Goal: Task Accomplishment & Management: Use online tool/utility

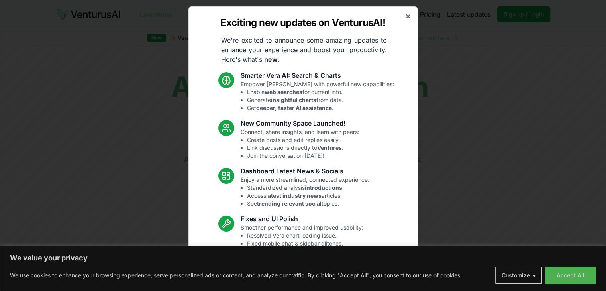
click at [406, 15] on icon "button" at bounding box center [407, 16] width 3 height 3
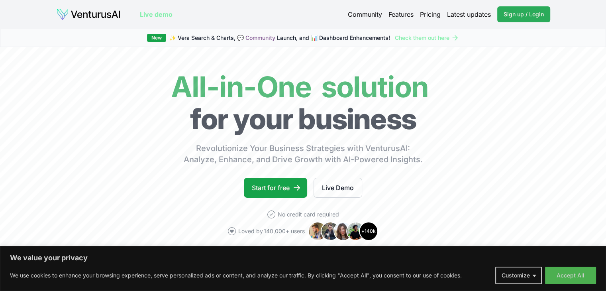
click at [522, 16] on span "Sign up / Login" at bounding box center [524, 14] width 40 height 8
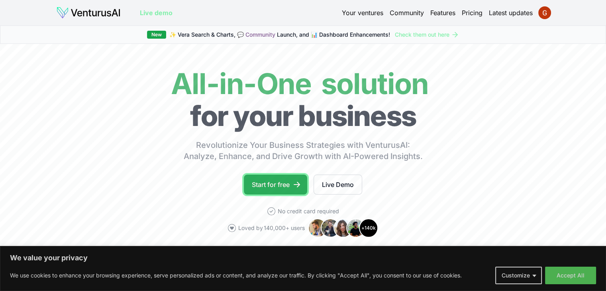
click at [289, 184] on link "Start for free" at bounding box center [275, 184] width 63 height 20
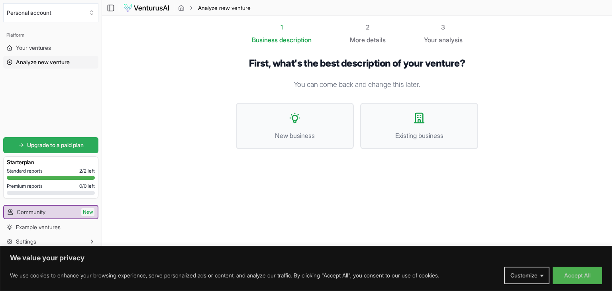
click at [46, 140] on link "Upgrade to a paid plan" at bounding box center [50, 145] width 95 height 16
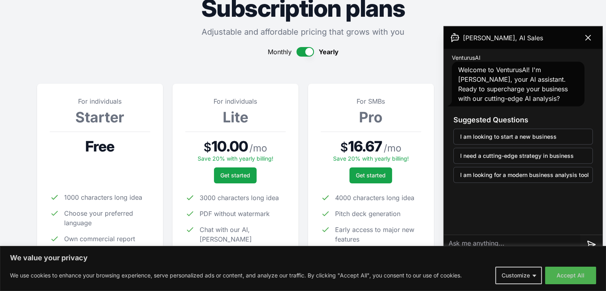
scroll to position [40, 0]
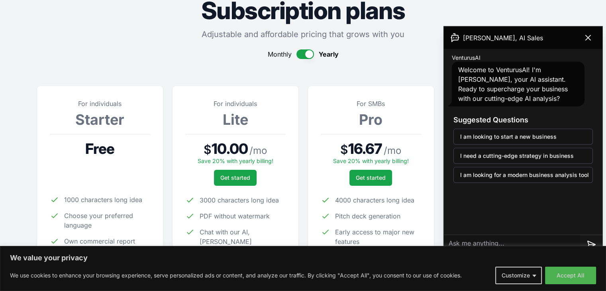
click at [300, 52] on button "button" at bounding box center [305, 54] width 18 height 10
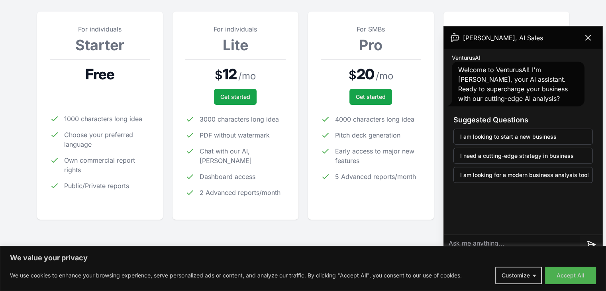
scroll to position [120, 0]
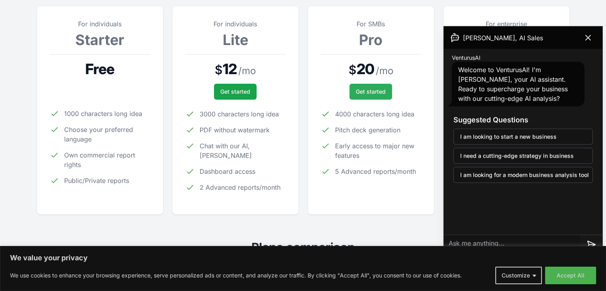
click at [372, 92] on span "Get started" at bounding box center [371, 92] width 30 height 8
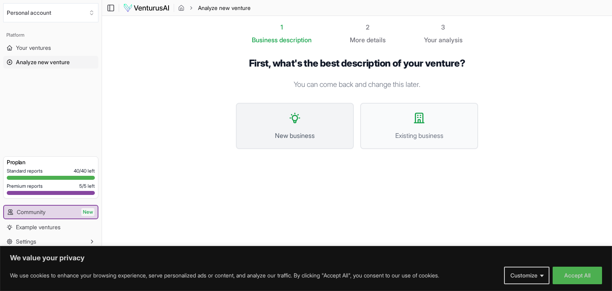
click at [293, 123] on icon at bounding box center [294, 118] width 13 height 13
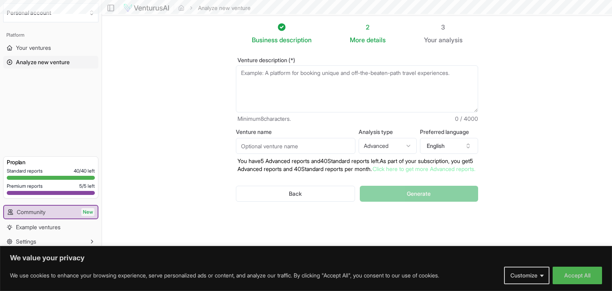
click at [288, 83] on textarea "Venture description (*)" at bounding box center [357, 88] width 242 height 47
paste textarea "* **Lore Ipsu:** Dolorsi-ametc adipi elits doeiusm—temporinc utla etdol-magnaal…"
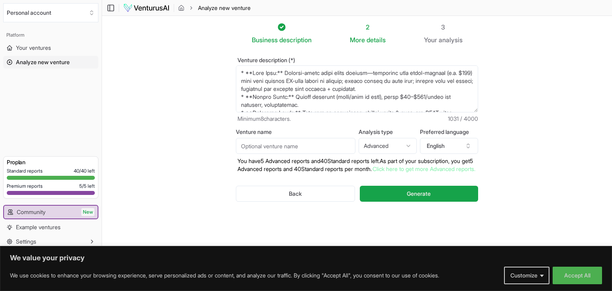
scroll to position [92, 0]
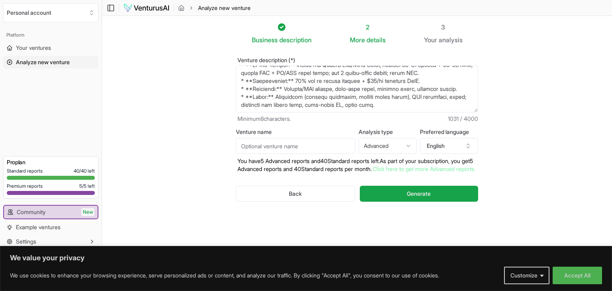
click at [398, 145] on html "We value your privacy We use cookies to enhance your browsing experience, serve…" at bounding box center [306, 145] width 612 height 291
click at [400, 131] on html "We value your privacy We use cookies to enhance your browsing experience, serve…" at bounding box center [306, 145] width 612 height 291
click at [312, 84] on textarea "Venture description (*)" at bounding box center [357, 88] width 242 height 47
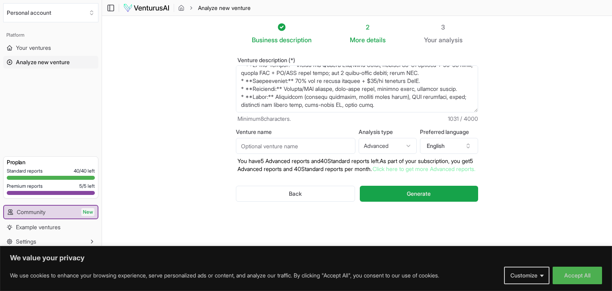
paste textarea "L ipsumdo-sitam, conse-adipi elits doeiusm temp incididu utlabore etdol magna a…"
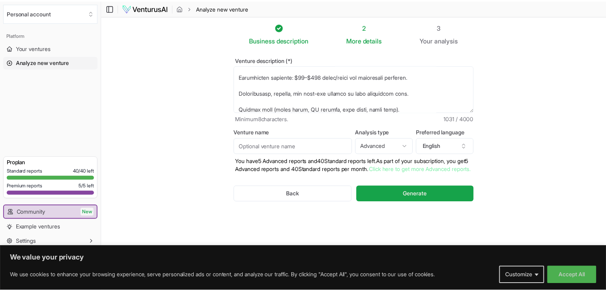
scroll to position [928, 0]
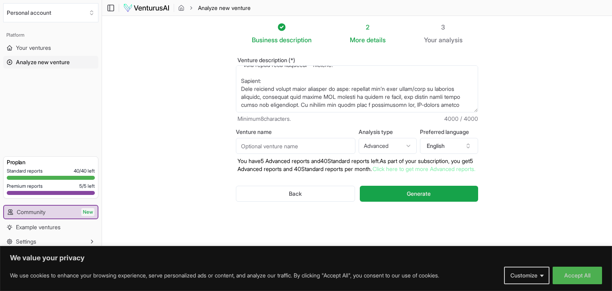
type textarea "L ipsumdo-sitam, conse-adipi elits doeiusm temp incididu utlabore etdol magna a…"
click at [408, 198] on span "Generate" at bounding box center [419, 194] width 24 height 8
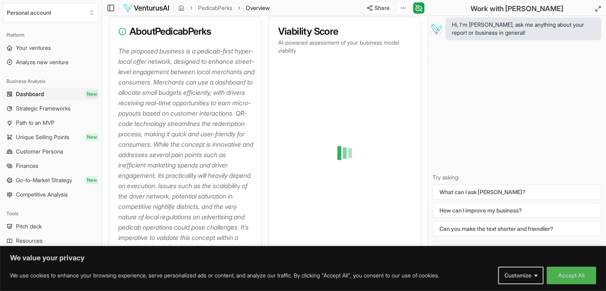
scroll to position [101, 0]
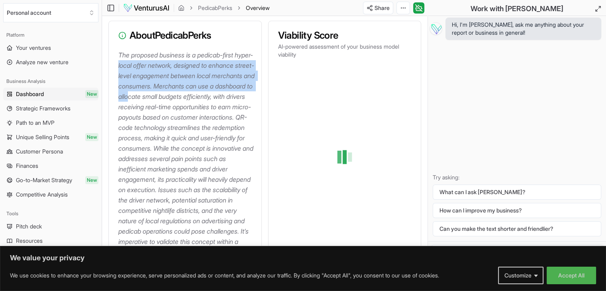
drag, startPoint x: 137, startPoint y: 63, endPoint x: 201, endPoint y: 92, distance: 70.1
click at [201, 92] on p "The proposed business is a pedicab-first hyper-local offer network, designed to…" at bounding box center [186, 164] width 137 height 228
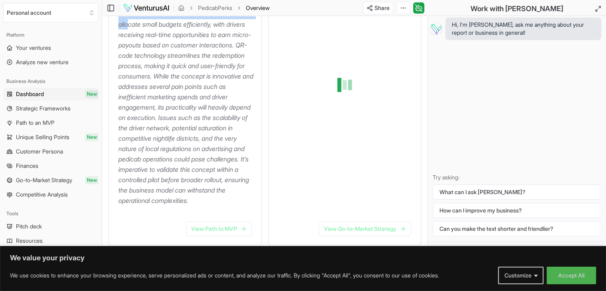
scroll to position [181, 0]
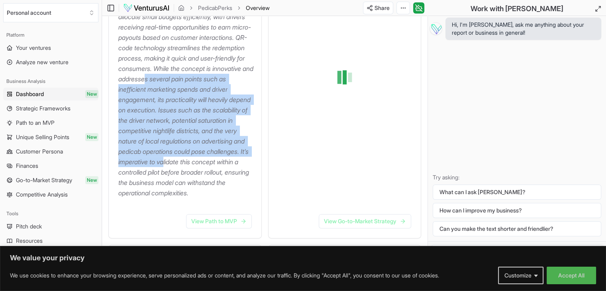
drag, startPoint x: 159, startPoint y: 94, endPoint x: 227, endPoint y: 175, distance: 105.8
click at [227, 175] on p "The proposed business is a pedicab-first hyper-local offer network, designed to…" at bounding box center [186, 84] width 137 height 228
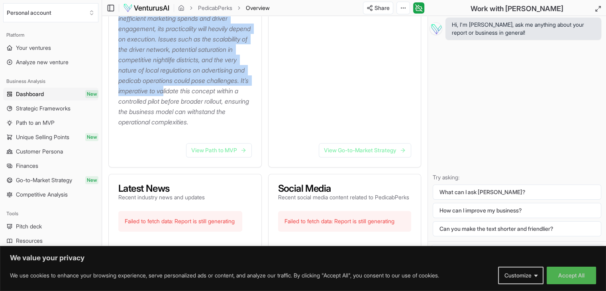
scroll to position [261, 0]
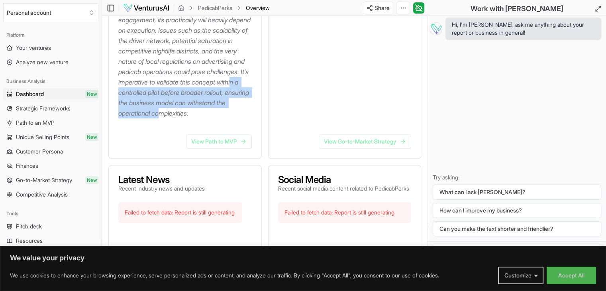
drag, startPoint x: 172, startPoint y: 106, endPoint x: 199, endPoint y: 98, distance: 27.9
click at [216, 118] on p "The proposed business is a pedicab-first hyper-local offer network, designed to…" at bounding box center [186, 4] width 137 height 228
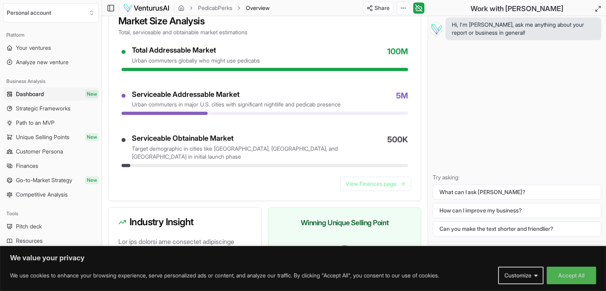
scroll to position [699, 0]
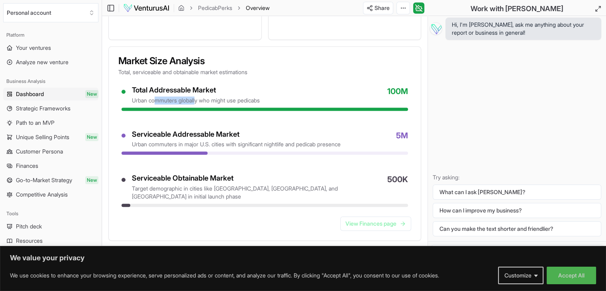
drag, startPoint x: 156, startPoint y: 120, endPoint x: 198, endPoint y: 120, distance: 41.4
click at [198, 104] on div "urban commuters globally who might use pedicabs" at bounding box center [196, 100] width 128 height 8
drag, startPoint x: 155, startPoint y: 162, endPoint x: 243, endPoint y: 163, distance: 87.6
click at [242, 148] on div "urban commuters in major U.S. cities with significant nightlife and pedicab pre…" at bounding box center [236, 144] width 209 height 8
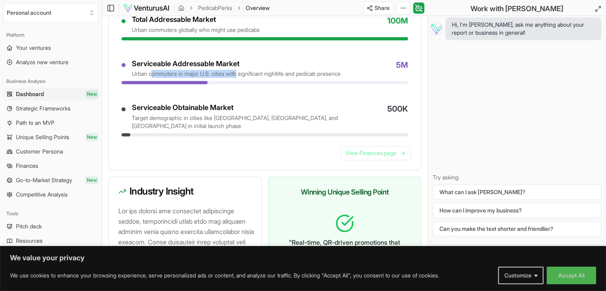
scroll to position [778, 0]
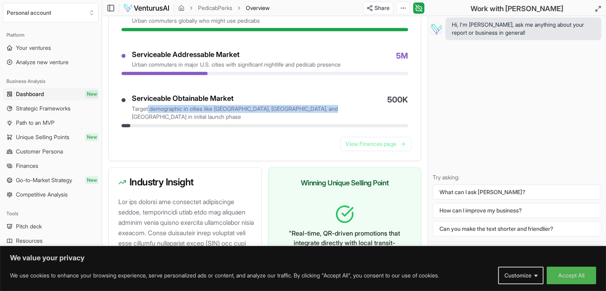
drag, startPoint x: 148, startPoint y: 126, endPoint x: 317, endPoint y: 127, distance: 169.7
click at [317, 121] on div "target demographic in cities like [GEOGRAPHIC_DATA], [GEOGRAPHIC_DATA], and [GE…" at bounding box center [256, 113] width 249 height 16
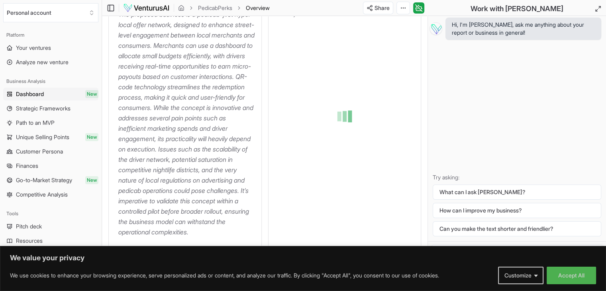
scroll to position [199, 0]
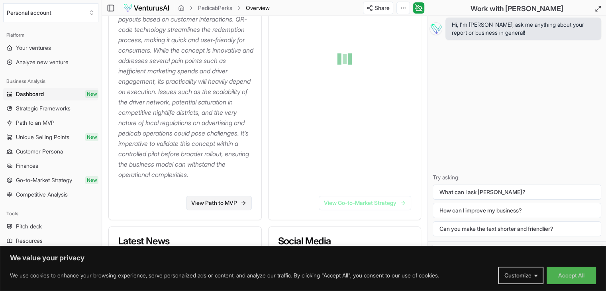
click at [224, 210] on link "View Path to MVP" at bounding box center [219, 203] width 66 height 14
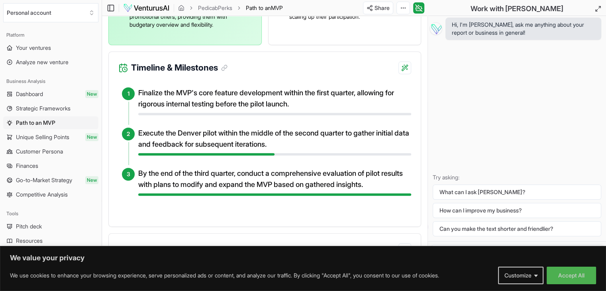
scroll to position [359, 0]
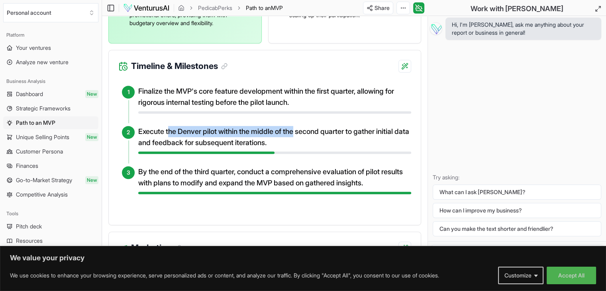
drag, startPoint x: 169, startPoint y: 147, endPoint x: 300, endPoint y: 155, distance: 131.3
click at [300, 148] on h4 "Execute the Denver pilot within the middle of the second quarter to gather init…" at bounding box center [274, 137] width 273 height 22
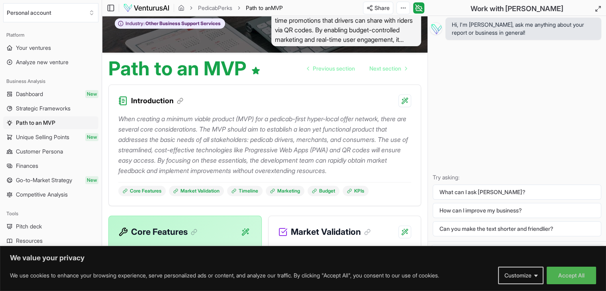
scroll to position [0, 0]
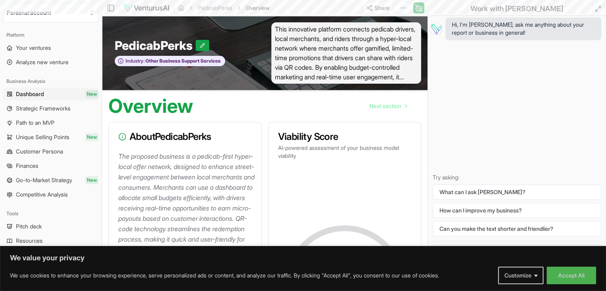
scroll to position [199, 0]
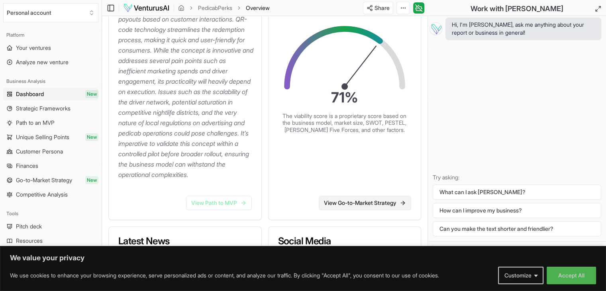
click at [371, 210] on link "View Go-to-Market Strategy" at bounding box center [365, 203] width 92 height 14
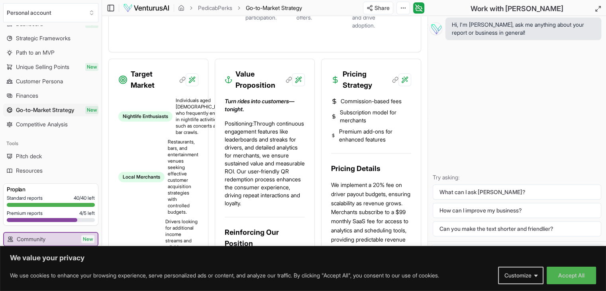
scroll to position [80, 0]
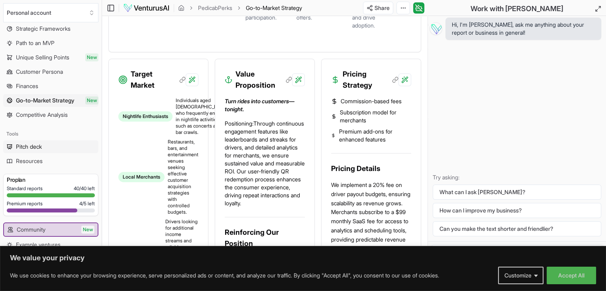
click at [38, 149] on span "Pitch deck" at bounding box center [29, 147] width 26 height 8
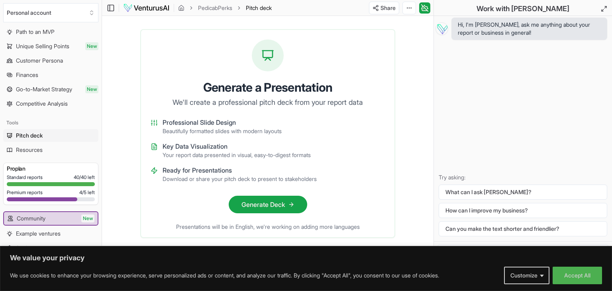
scroll to position [97, 0]
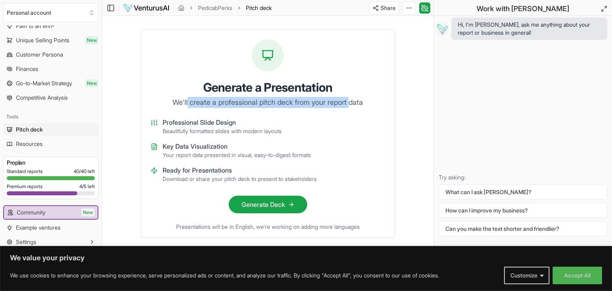
drag, startPoint x: 185, startPoint y: 99, endPoint x: 351, endPoint y: 99, distance: 165.7
click at [351, 99] on p "We'll create a professional pitch deck from your report data" at bounding box center [268, 102] width 234 height 11
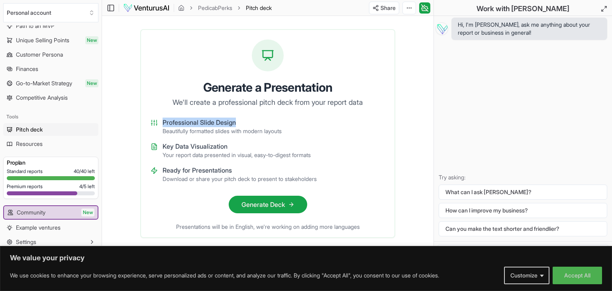
drag, startPoint x: 164, startPoint y: 122, endPoint x: 241, endPoint y: 126, distance: 76.6
click at [241, 126] on p "Professional Slide Design" at bounding box center [222, 123] width 119 height 10
drag, startPoint x: 171, startPoint y: 130, endPoint x: 239, endPoint y: 133, distance: 68.2
click at [239, 133] on p "Beautifully formatted slides with modern layouts" at bounding box center [222, 131] width 119 height 8
drag, startPoint x: 180, startPoint y: 147, endPoint x: 229, endPoint y: 149, distance: 49.4
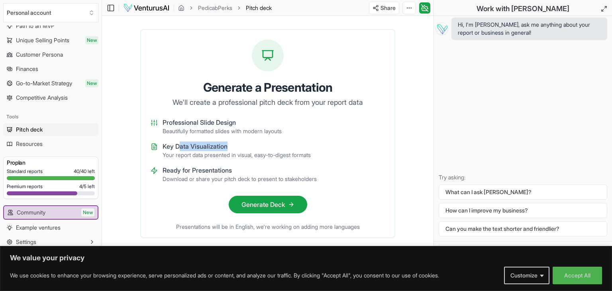
click at [229, 149] on p "Key Data Visualization" at bounding box center [237, 146] width 148 height 10
drag, startPoint x: 210, startPoint y: 225, endPoint x: 351, endPoint y: 227, distance: 141.0
click at [351, 227] on div "Presentations will be in English, we're working on adding more languages" at bounding box center [267, 230] width 253 height 14
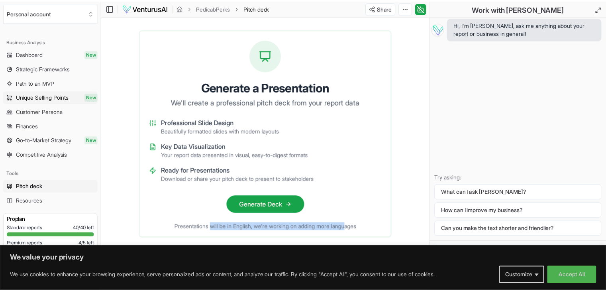
scroll to position [0, 0]
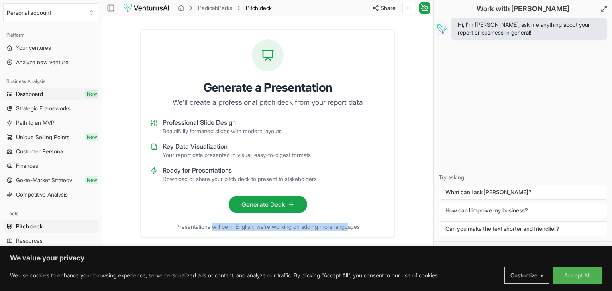
click at [41, 92] on span "Dashboard" at bounding box center [29, 94] width 27 height 8
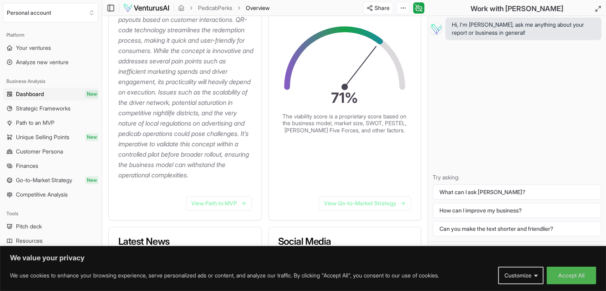
scroll to position [199, 0]
click at [354, 210] on link "View Go-to-Market Strategy" at bounding box center [365, 203] width 92 height 14
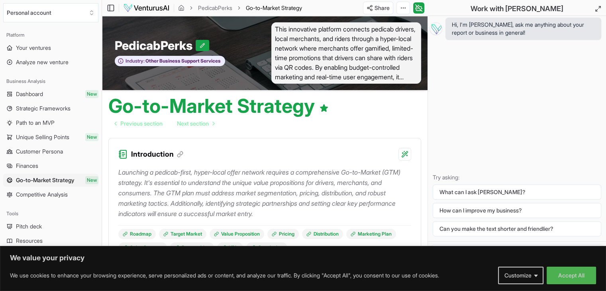
scroll to position [199, 0]
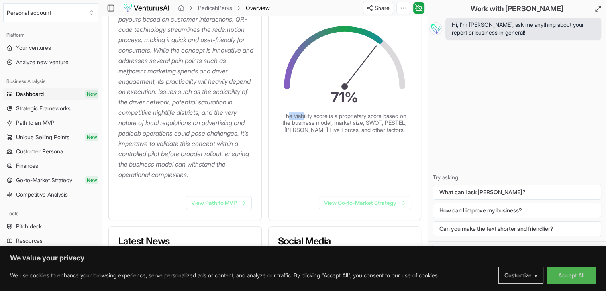
drag, startPoint x: 290, startPoint y: 123, endPoint x: 306, endPoint y: 120, distance: 15.5
click at [306, 120] on p "The viability score is a proprietary score based on the business model, market …" at bounding box center [344, 122] width 127 height 21
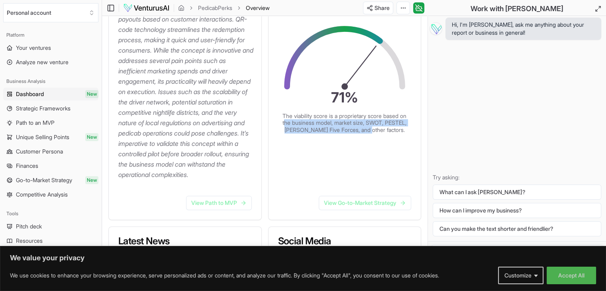
drag, startPoint x: 299, startPoint y: 129, endPoint x: 385, endPoint y: 135, distance: 86.7
click at [385, 133] on p "The viability score is a proprietary score based on the business model, market …" at bounding box center [344, 122] width 127 height 21
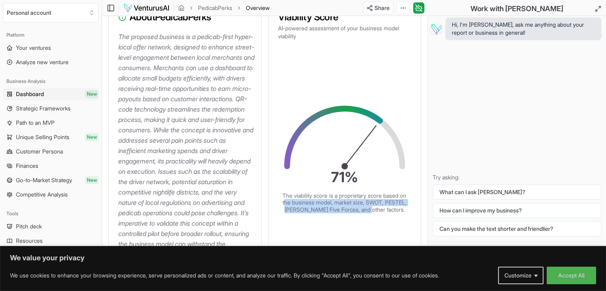
scroll to position [40, 0]
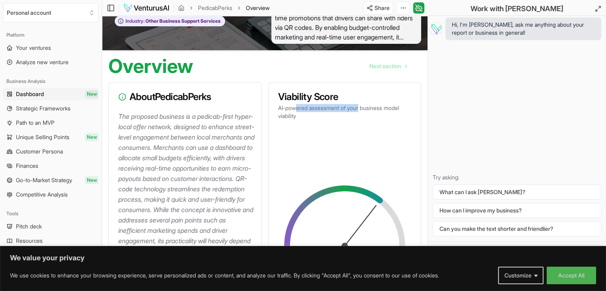
drag, startPoint x: 295, startPoint y: 109, endPoint x: 362, endPoint y: 108, distance: 66.9
click at [362, 108] on p "AI-powered assessment of your business model viability" at bounding box center [344, 112] width 133 height 16
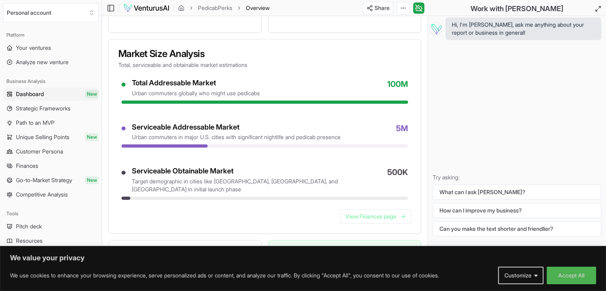
scroll to position [757, 0]
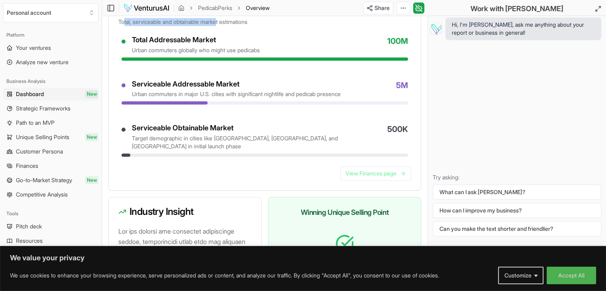
drag, startPoint x: 125, startPoint y: 40, endPoint x: 221, endPoint y: 40, distance: 96.4
click at [221, 26] on p "Total, serviceable and obtainable market estimations" at bounding box center [264, 22] width 293 height 8
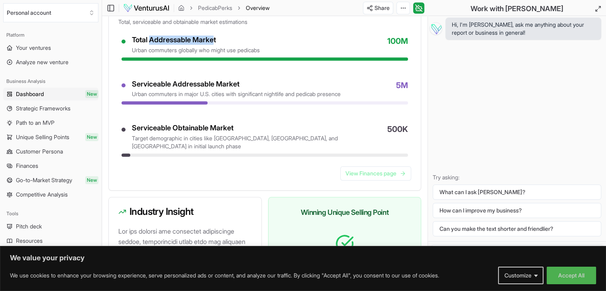
drag, startPoint x: 151, startPoint y: 57, endPoint x: 215, endPoint y: 60, distance: 63.8
click at [215, 45] on div "Total Addressable Market" at bounding box center [196, 39] width 128 height 9
drag, startPoint x: 156, startPoint y: 67, endPoint x: 257, endPoint y: 69, distance: 101.2
click at [257, 54] on div "urban commuters globally who might use pedicabs" at bounding box center [196, 50] width 128 height 8
drag, startPoint x: 385, startPoint y: 58, endPoint x: 415, endPoint y: 59, distance: 29.5
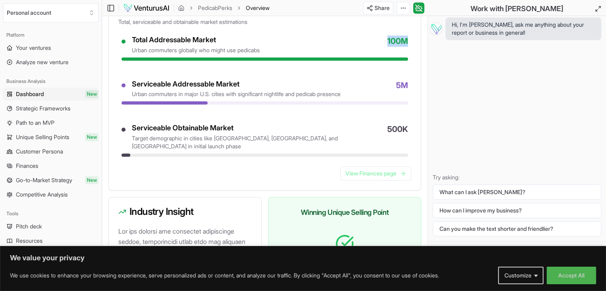
click at [415, 59] on div "Total Addressable Market urban commuters globally who might use pedicabs 100M S…" at bounding box center [265, 100] width 312 height 131
drag, startPoint x: 141, startPoint y: 104, endPoint x: 232, endPoint y: 101, distance: 90.9
click at [232, 89] on div "Serviceable Addressable Market" at bounding box center [236, 84] width 209 height 9
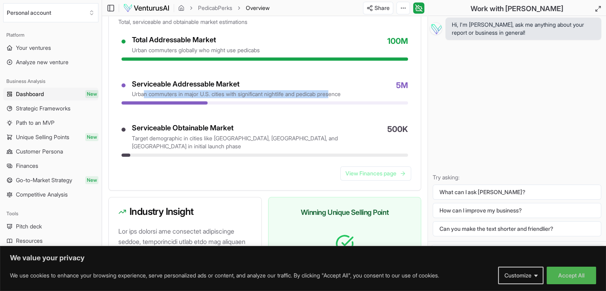
drag, startPoint x: 144, startPoint y: 110, endPoint x: 342, endPoint y: 113, distance: 198.0
click at [341, 98] on div "urban commuters in major U.S. cities with significant nightlife and pedicab pre…" at bounding box center [236, 94] width 209 height 8
drag, startPoint x: 396, startPoint y: 102, endPoint x: 408, endPoint y: 101, distance: 11.7
click at [408, 101] on div "Total Addressable Market urban commuters globally who might use pedicabs 100M S…" at bounding box center [265, 100] width 312 height 131
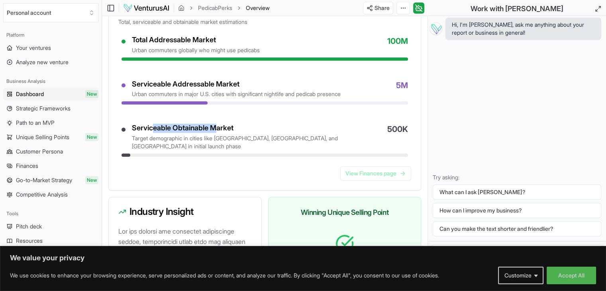
drag, startPoint x: 154, startPoint y: 145, endPoint x: 216, endPoint y: 150, distance: 61.9
click at [218, 133] on div "Serviceable Obtainable Market" at bounding box center [256, 127] width 249 height 9
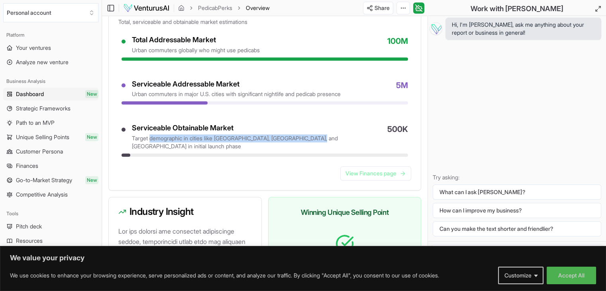
drag, startPoint x: 151, startPoint y: 157, endPoint x: 312, endPoint y: 158, distance: 160.1
click at [312, 150] on div "target demographic in cities like [GEOGRAPHIC_DATA], [GEOGRAPHIC_DATA], and [GE…" at bounding box center [256, 142] width 249 height 16
click at [374, 180] on link "View Finances page" at bounding box center [375, 173] width 71 height 14
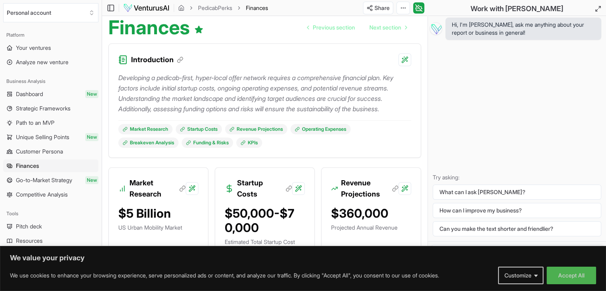
scroll to position [80, 0]
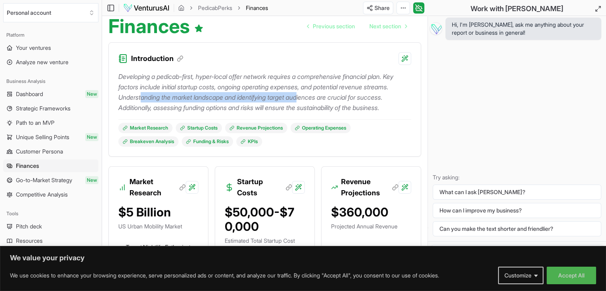
drag, startPoint x: 169, startPoint y: 99, endPoint x: 336, endPoint y: 92, distance: 167.1
click at [336, 92] on p "Developing a pedicab-first, hyper-local offer network requires a comprehensive …" at bounding box center [264, 91] width 293 height 41
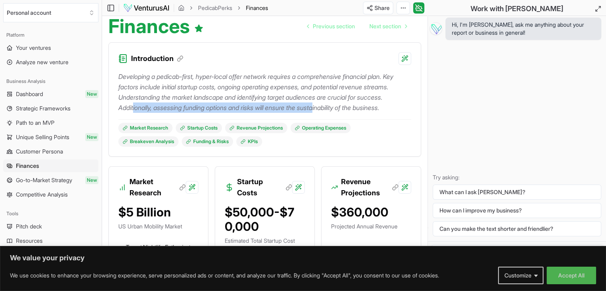
drag, startPoint x: 172, startPoint y: 109, endPoint x: 355, endPoint y: 109, distance: 182.5
click at [355, 109] on p "Developing a pedicab-first, hyper-local offer network requires a comprehensive …" at bounding box center [264, 91] width 293 height 41
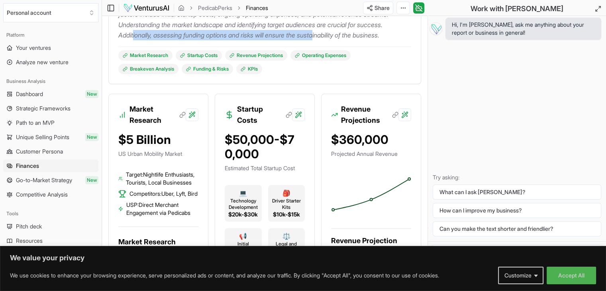
scroll to position [239, 0]
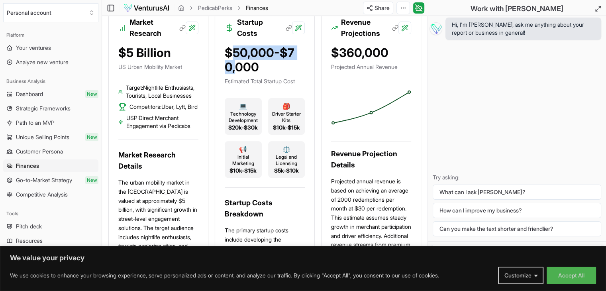
drag, startPoint x: 235, startPoint y: 62, endPoint x: 303, endPoint y: 58, distance: 67.4
click at [303, 57] on div "$50,000-$70,000" at bounding box center [265, 59] width 80 height 29
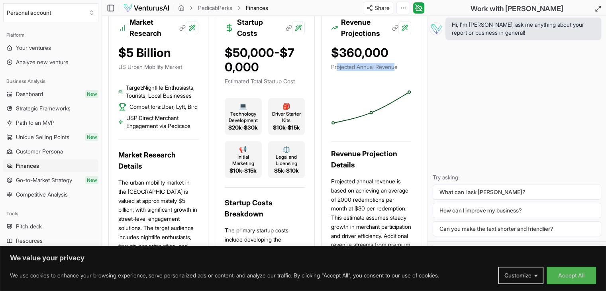
drag, startPoint x: 337, startPoint y: 75, endPoint x: 396, endPoint y: 75, distance: 59.0
click at [396, 71] on p "Projected Annual Revenue" at bounding box center [371, 67] width 80 height 8
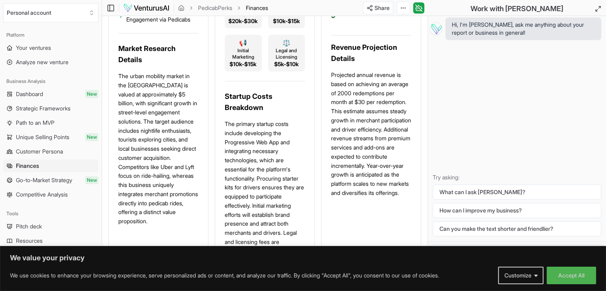
scroll to position [359, 0]
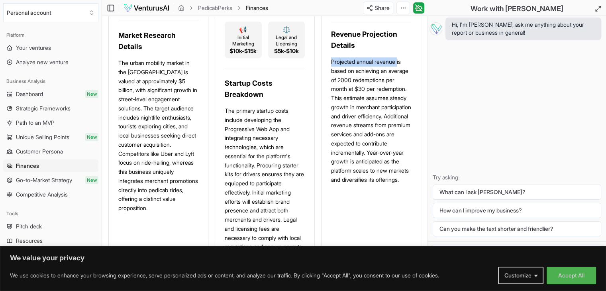
drag, startPoint x: 331, startPoint y: 70, endPoint x: 399, endPoint y: 71, distance: 67.3
click at [399, 71] on p "Projected annual revenue is based on achieving an average of 2000 redemptions p…" at bounding box center [371, 120] width 80 height 127
drag, startPoint x: 333, startPoint y: 78, endPoint x: 382, endPoint y: 80, distance: 49.4
click at [382, 80] on p "Projected annual revenue is based on achieving an average of 2000 redemptions p…" at bounding box center [371, 120] width 80 height 127
drag, startPoint x: 335, startPoint y: 88, endPoint x: 384, endPoint y: 88, distance: 49.0
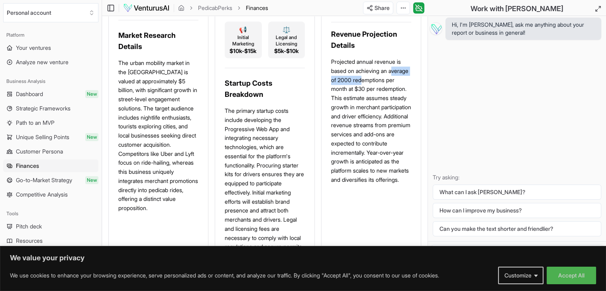
click at [384, 88] on p "Projected annual revenue is based on achieving an average of 2000 redemptions p…" at bounding box center [371, 120] width 80 height 127
click at [366, 93] on p "Projected annual revenue is based on achieving an average of 2000 redemptions p…" at bounding box center [371, 120] width 80 height 127
drag, startPoint x: 361, startPoint y: 90, endPoint x: 377, endPoint y: 89, distance: 15.5
click at [377, 89] on p "Projected annual revenue is based on achieving an average of 2000 redemptions p…" at bounding box center [371, 120] width 80 height 127
drag, startPoint x: 343, startPoint y: 100, endPoint x: 362, endPoint y: 98, distance: 19.2
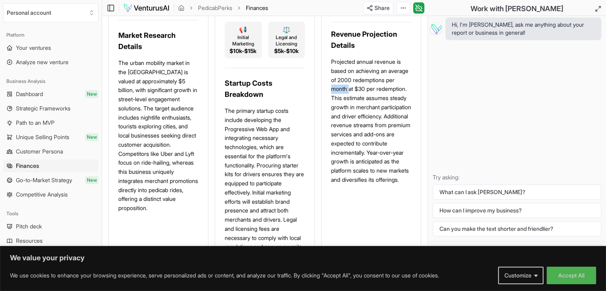
click at [361, 98] on p "Projected annual revenue is based on achieving an average of 2000 redemptions p…" at bounding box center [371, 120] width 80 height 127
drag, startPoint x: 370, startPoint y: 100, endPoint x: 379, endPoint y: 98, distance: 9.6
click at [379, 98] on p "Projected annual revenue is based on achieving an average of 2000 redemptions p…" at bounding box center [371, 120] width 80 height 127
drag, startPoint x: 365, startPoint y: 107, endPoint x: 387, endPoint y: 115, distance: 23.2
click at [387, 115] on p "Projected annual revenue is based on achieving an average of 2000 redemptions p…" at bounding box center [371, 120] width 80 height 127
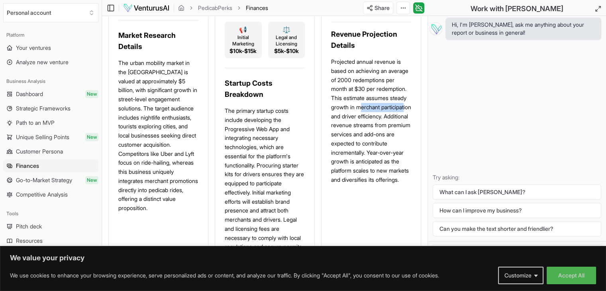
drag, startPoint x: 335, startPoint y: 126, endPoint x: 381, endPoint y: 125, distance: 46.2
click at [382, 123] on p "Projected annual revenue is based on achieving an average of 2000 redemptions p…" at bounding box center [371, 120] width 80 height 127
drag, startPoint x: 339, startPoint y: 139, endPoint x: 371, endPoint y: 135, distance: 32.1
click at [371, 135] on p "Projected annual revenue is based on achieving an average of 2000 redemptions p…" at bounding box center [371, 120] width 80 height 127
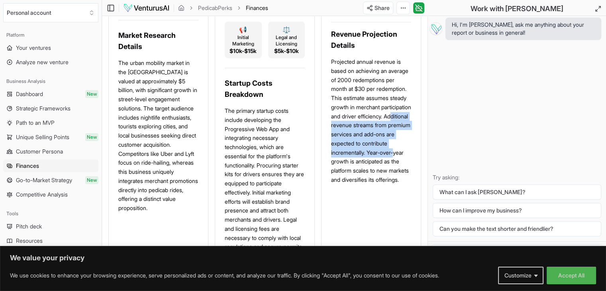
drag, startPoint x: 384, startPoint y: 136, endPoint x: 359, endPoint y: 182, distance: 52.8
click at [359, 182] on p "Projected annual revenue is based on achieving an average of 2000 redemptions p…" at bounding box center [371, 120] width 80 height 127
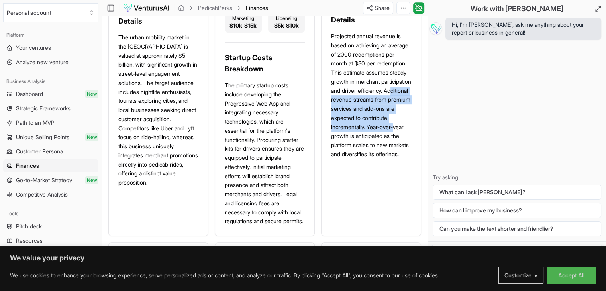
scroll to position [398, 0]
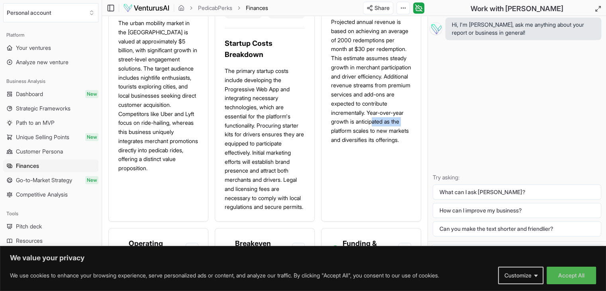
drag, startPoint x: 349, startPoint y: 145, endPoint x: 380, endPoint y: 146, distance: 31.1
click at [380, 145] on p "Projected annual revenue is based on achieving an average of 2000 redemptions p…" at bounding box center [371, 81] width 80 height 127
drag, startPoint x: 345, startPoint y: 161, endPoint x: 383, endPoint y: 161, distance: 37.9
click at [384, 145] on p "Projected annual revenue is based on achieving an average of 2000 redemptions p…" at bounding box center [371, 81] width 80 height 127
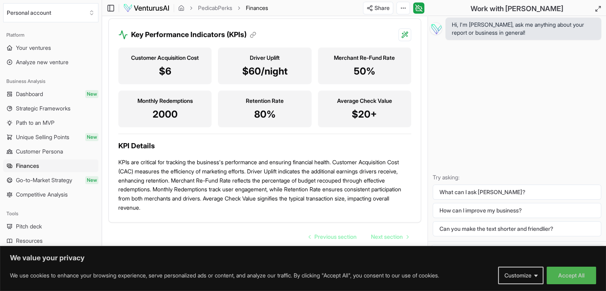
scroll to position [1018, 0]
click at [47, 152] on span "Customer Persona" at bounding box center [39, 151] width 47 height 8
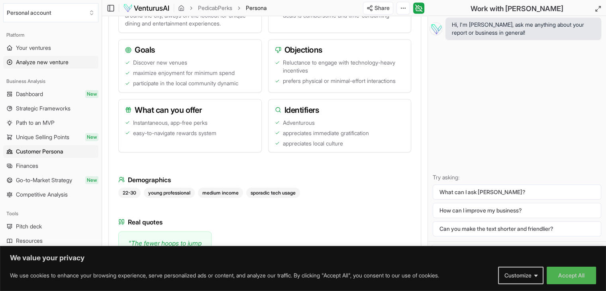
scroll to position [1400, 0]
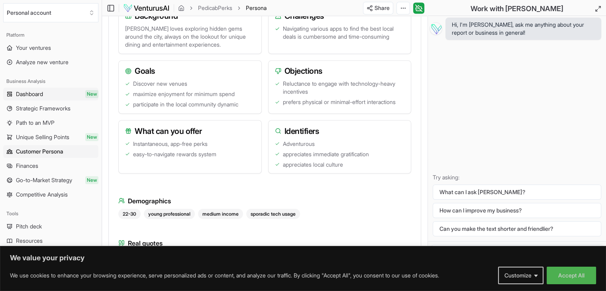
click at [41, 96] on span "Dashboard" at bounding box center [29, 94] width 27 height 8
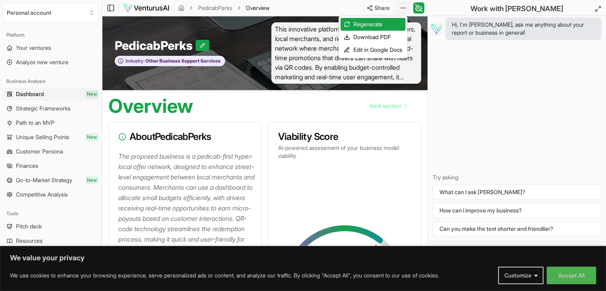
click at [399, 4] on html "We value your privacy We use cookies to enhance your browsing experience, serve…" at bounding box center [303, 145] width 606 height 291
click at [363, 39] on div "Download PDF" at bounding box center [373, 37] width 65 height 13
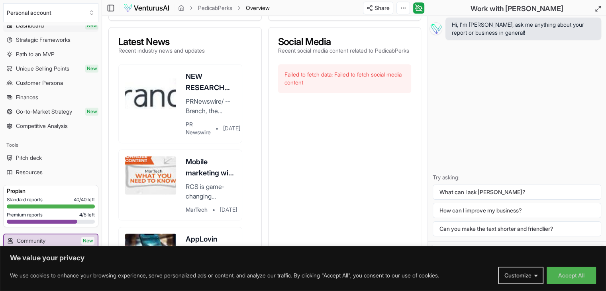
scroll to position [57, 0]
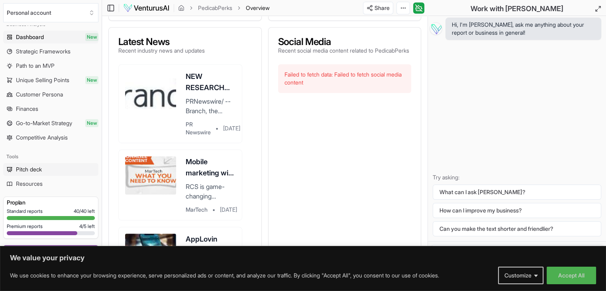
click at [33, 171] on span "Pitch deck" at bounding box center [29, 169] width 26 height 8
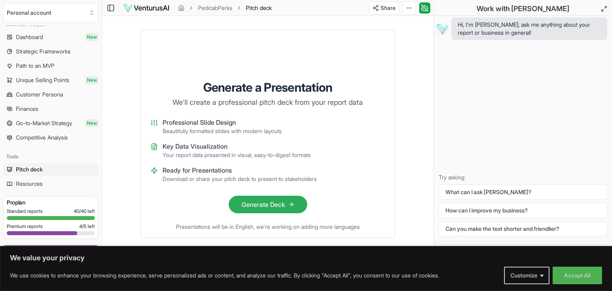
click at [265, 204] on button "Generate Deck" at bounding box center [268, 205] width 78 height 18
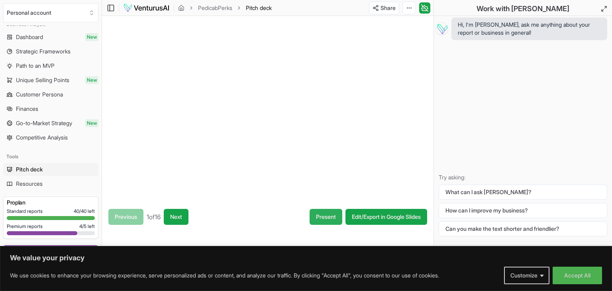
click at [319, 216] on button "Present" at bounding box center [326, 217] width 33 height 16
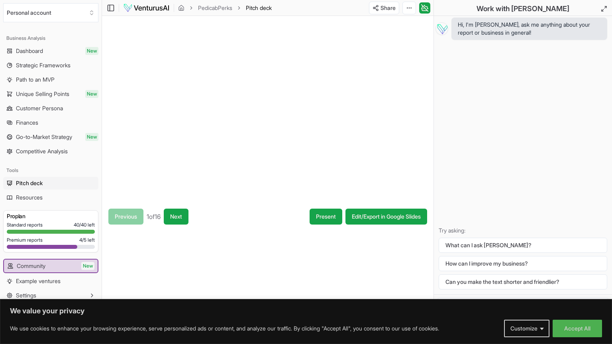
scroll to position [57, 0]
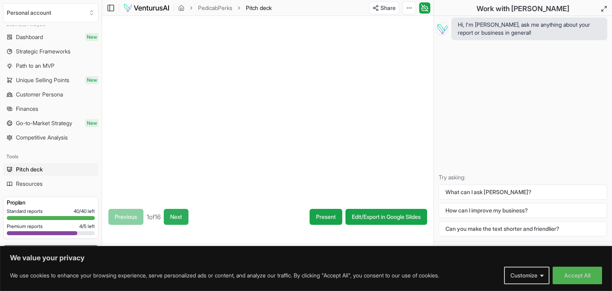
click at [177, 218] on button "Next" at bounding box center [176, 217] width 25 height 16
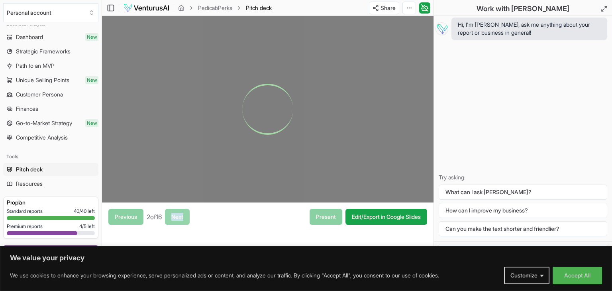
click at [177, 218] on div "Previous 2 of 16 Next" at bounding box center [148, 217] width 81 height 16
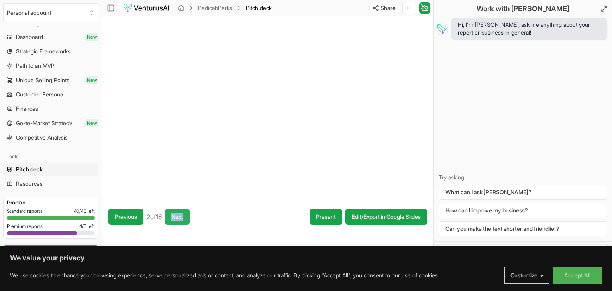
click at [182, 218] on button "Next" at bounding box center [177, 217] width 25 height 16
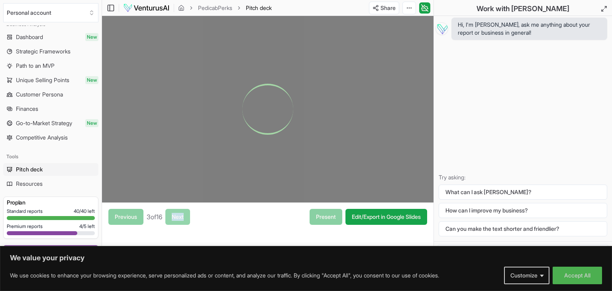
click at [182, 218] on div "Previous 3 of 16 Next" at bounding box center [149, 217] width 82 height 16
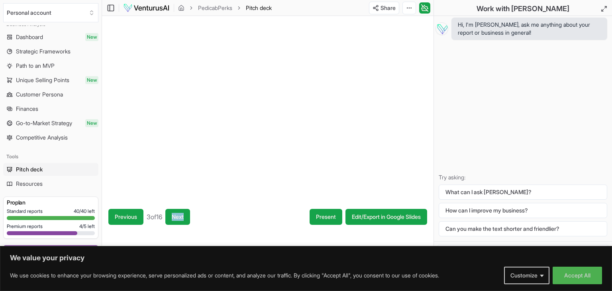
click at [184, 217] on button "Next" at bounding box center [177, 217] width 25 height 16
click at [187, 216] on button "Next" at bounding box center [177, 217] width 25 height 16
click at [183, 217] on button "Next" at bounding box center [176, 217] width 25 height 16
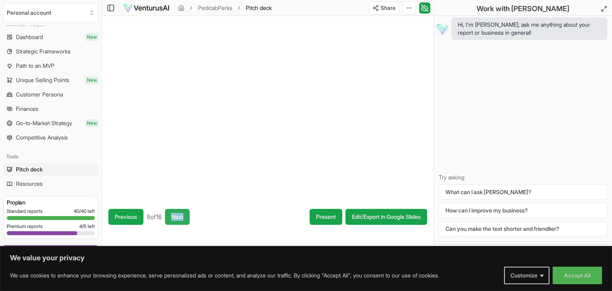
click at [184, 217] on button "Next" at bounding box center [177, 217] width 25 height 16
click at [184, 217] on button "Next" at bounding box center [180, 217] width 25 height 16
click at [184, 217] on button "Next" at bounding box center [178, 217] width 25 height 16
click at [184, 217] on button "Next" at bounding box center [179, 217] width 25 height 16
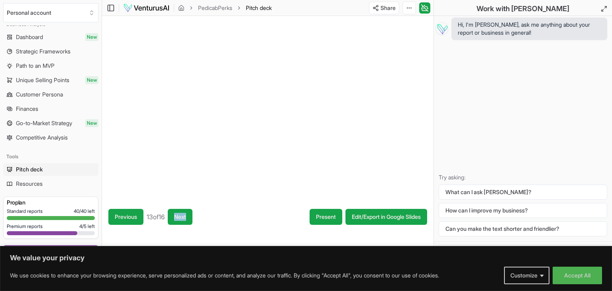
click at [184, 217] on button "Next" at bounding box center [180, 217] width 25 height 16
drag, startPoint x: 308, startPoint y: 216, endPoint x: 308, endPoint y: 250, distance: 34.7
click at [310, 216] on button "Present" at bounding box center [326, 217] width 33 height 16
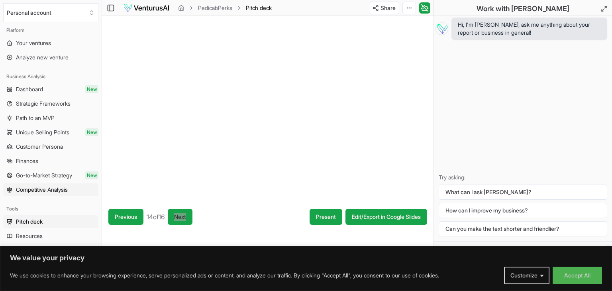
scroll to position [0, 0]
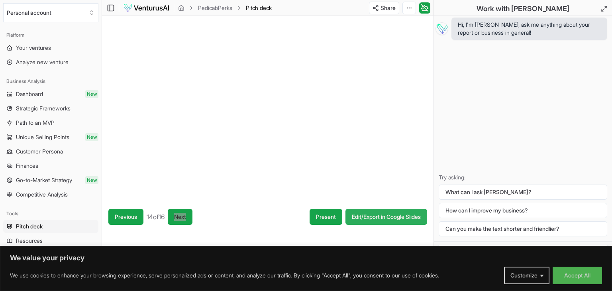
click at [382, 218] on link "Edit/Export in Google Slides" at bounding box center [386, 217] width 82 height 16
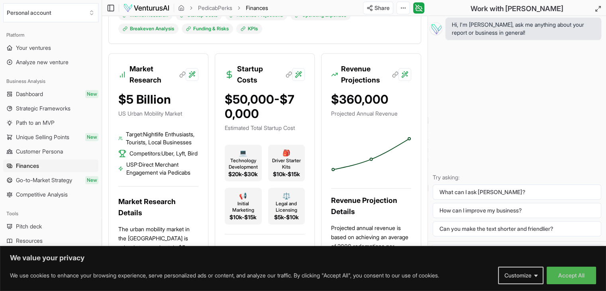
scroll to position [239, 0]
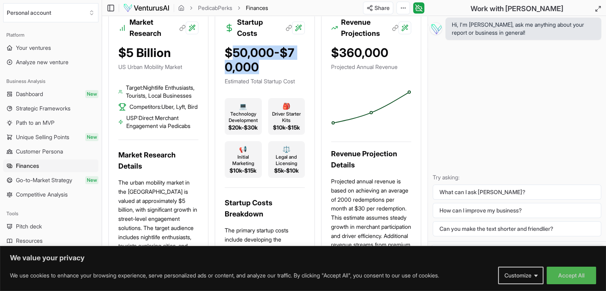
drag, startPoint x: 232, startPoint y: 64, endPoint x: 292, endPoint y: 73, distance: 60.8
click at [292, 73] on div "$50,000-$70,000" at bounding box center [265, 59] width 80 height 29
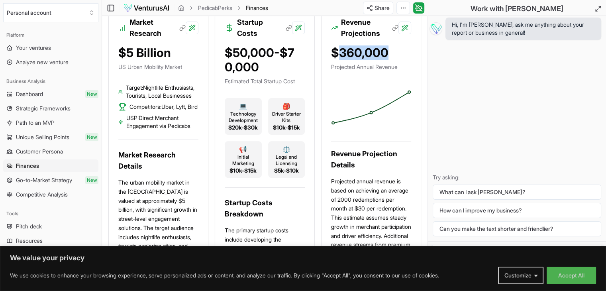
drag, startPoint x: 335, startPoint y: 61, endPoint x: 393, endPoint y: 64, distance: 58.2
click at [393, 60] on div "$360,000" at bounding box center [371, 52] width 80 height 14
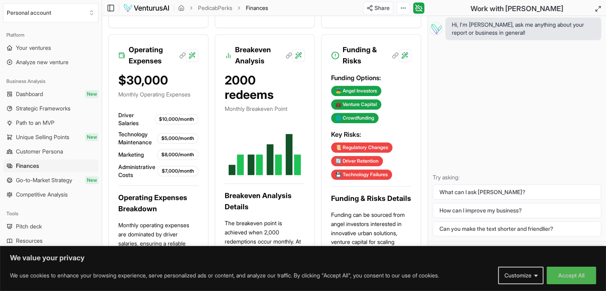
scroll to position [637, 0]
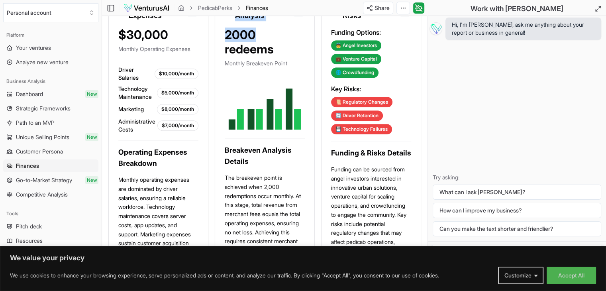
drag, startPoint x: 239, startPoint y: 31, endPoint x: 275, endPoint y: 50, distance: 40.6
click at [275, 50] on div "Breakeven Analysis 2000 redeems Monthly Breakeven Point Breakeven Analysis Deta…" at bounding box center [265, 172] width 100 height 367
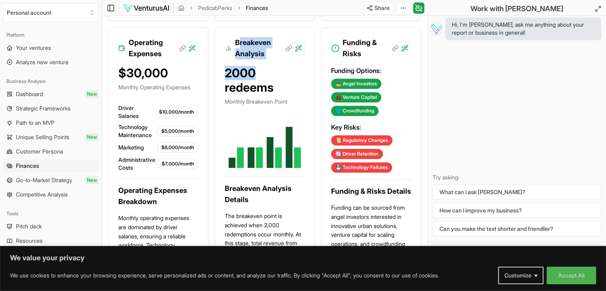
scroll to position [598, 0]
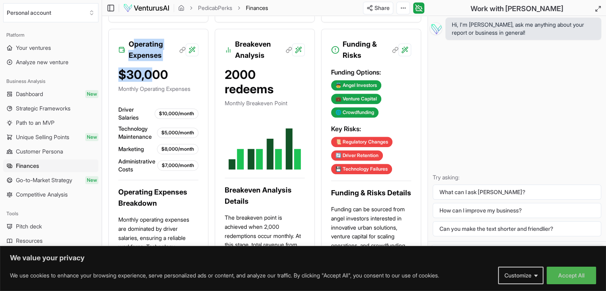
drag, startPoint x: 134, startPoint y: 71, endPoint x: 153, endPoint y: 96, distance: 31.0
click at [153, 96] on div "Operating Expenses $30,000 Monthly Operating Expenses Driver Salaries $10,000/m…" at bounding box center [158, 212] width 100 height 367
click at [125, 99] on div "$30,000 Monthly Operating Expenses" at bounding box center [158, 83] width 80 height 32
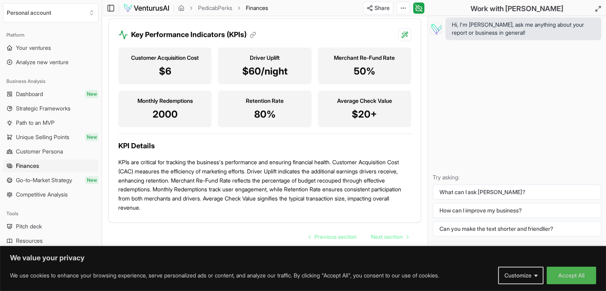
scroll to position [1018, 0]
drag, startPoint x: 244, startPoint y: 99, endPoint x: 295, endPoint y: 101, distance: 50.6
click at [295, 101] on h3 "Retention Rate" at bounding box center [264, 101] width 80 height 8
